Goal: Share content

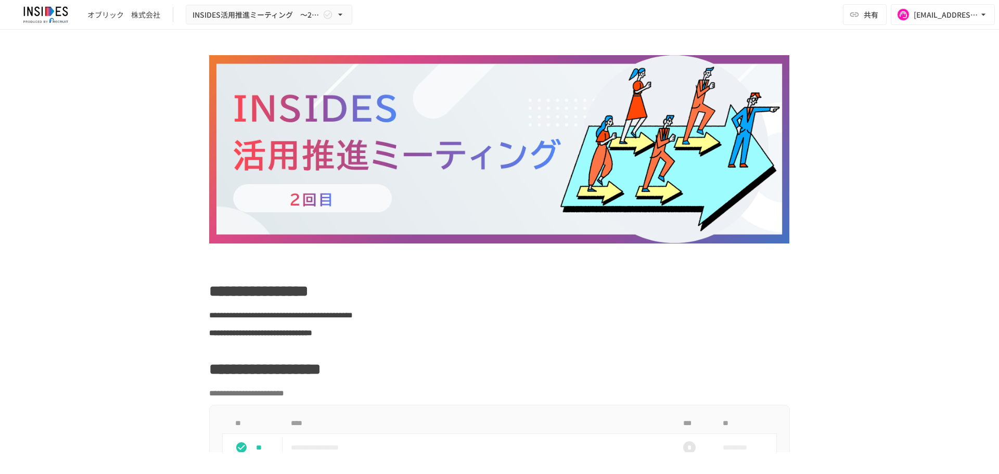
click at [332, 1] on div "オブリック　株式会社 INSIDES活用推進ミーティング　～2回目～ 共有 [EMAIL_ADDRESS][DOMAIN_NAME]" at bounding box center [499, 15] width 999 height 30
click at [316, 18] on span "INSIDES活用推進ミーティング　～2回目～" at bounding box center [256, 14] width 128 height 13
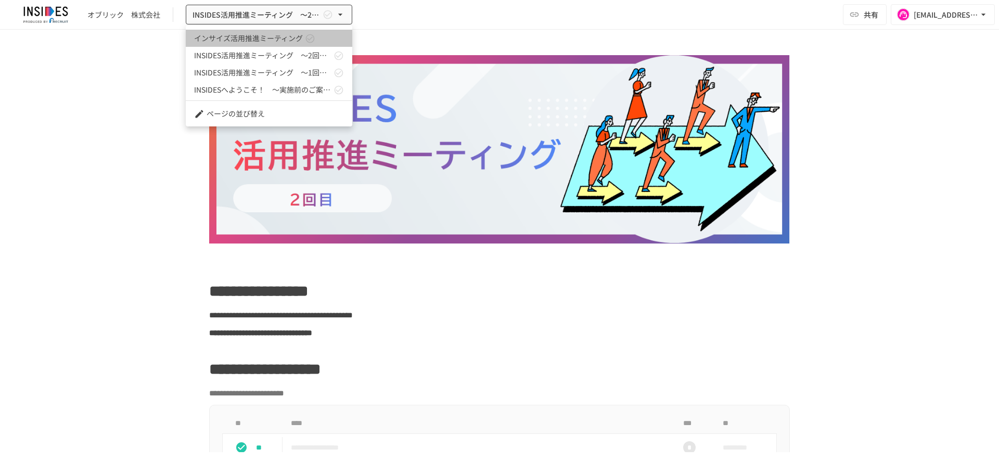
click at [316, 40] on link "インサイズ活用推進ミーティング" at bounding box center [269, 38] width 166 height 17
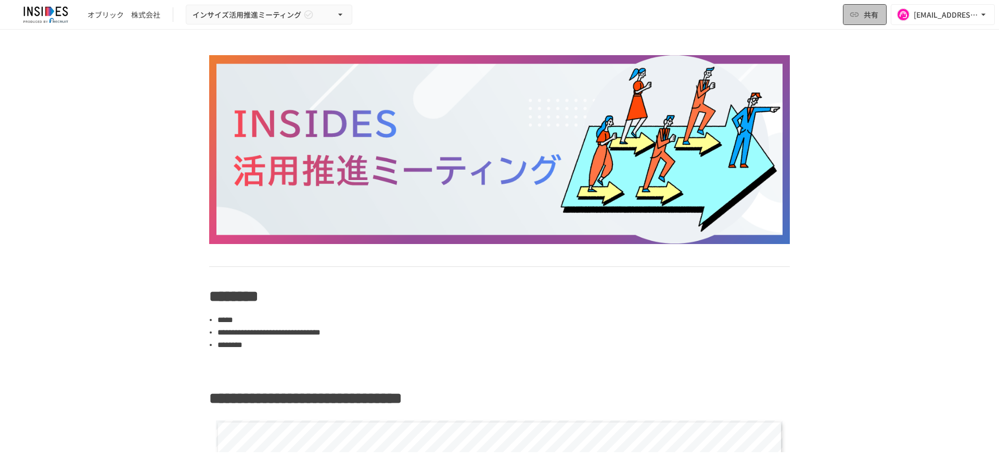
click at [883, 9] on button "共有" at bounding box center [865, 14] width 44 height 21
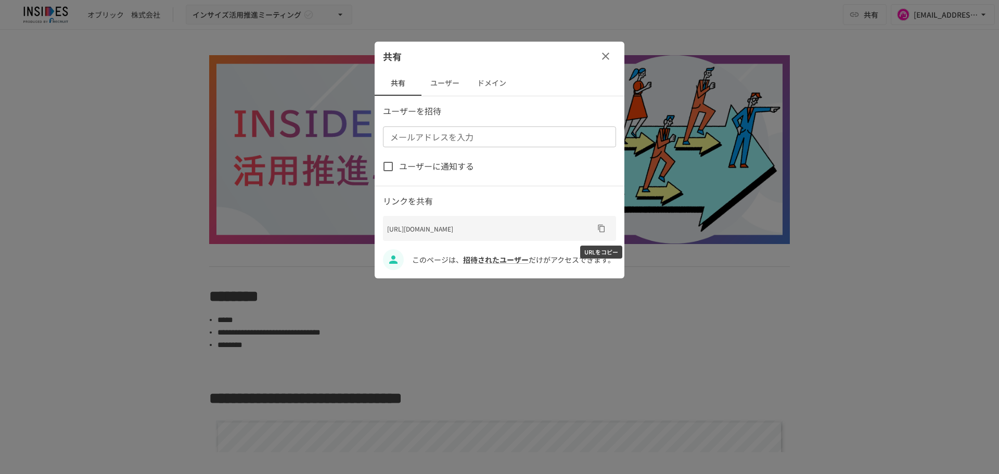
click at [601, 226] on icon "URLをコピー" at bounding box center [601, 228] width 8 height 8
click at [486, 358] on div at bounding box center [499, 237] width 999 height 474
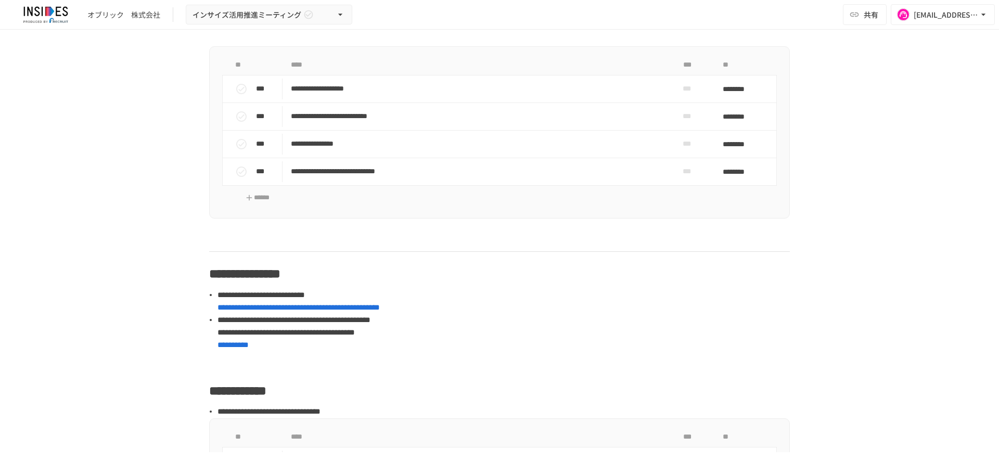
scroll to position [2049, 0]
click at [258, 122] on p "***" at bounding box center [267, 116] width 22 height 11
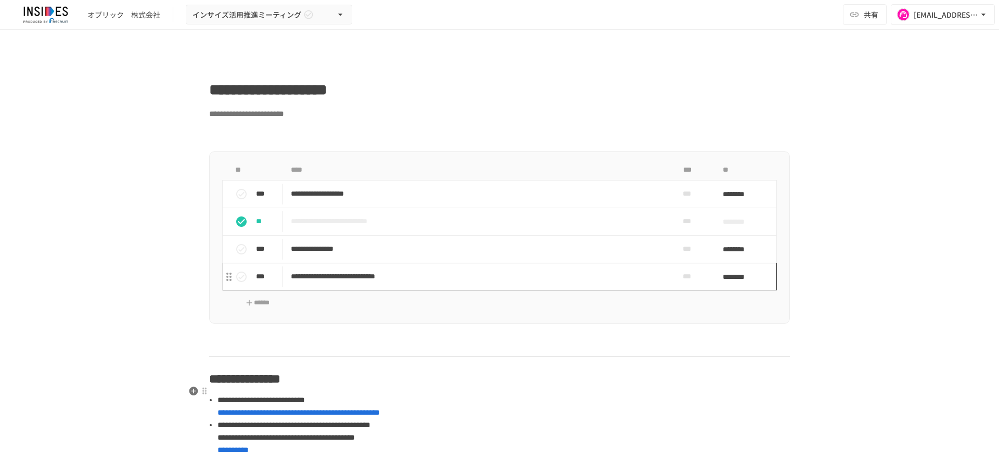
scroll to position [1928, 0]
